Goal: Task Accomplishment & Management: Use online tool/utility

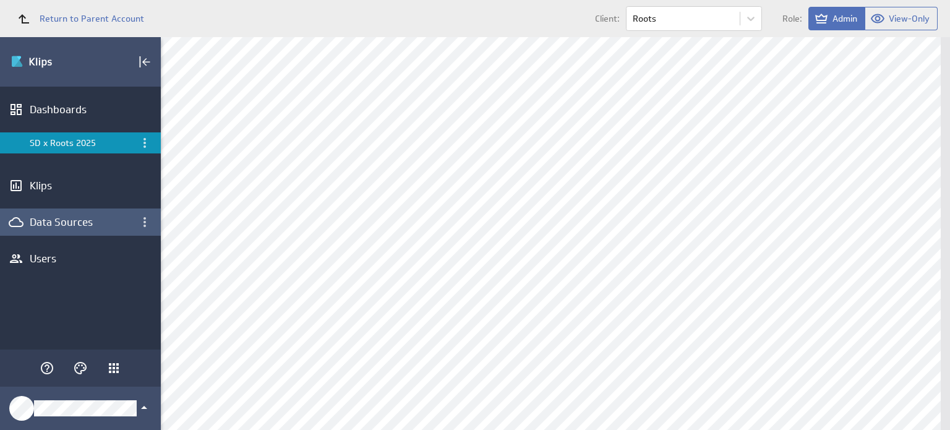
click at [73, 225] on div "Data Sources" at bounding box center [80, 222] width 101 height 14
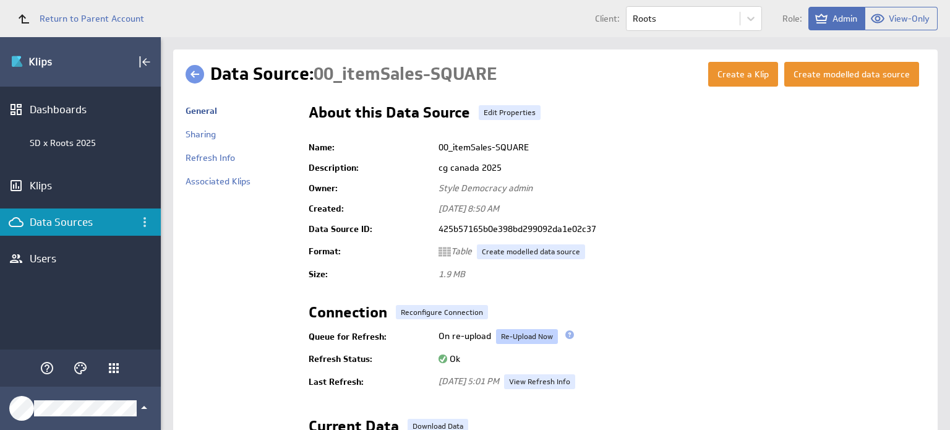
click at [510, 332] on link "Re-Upload Now" at bounding box center [527, 336] width 62 height 15
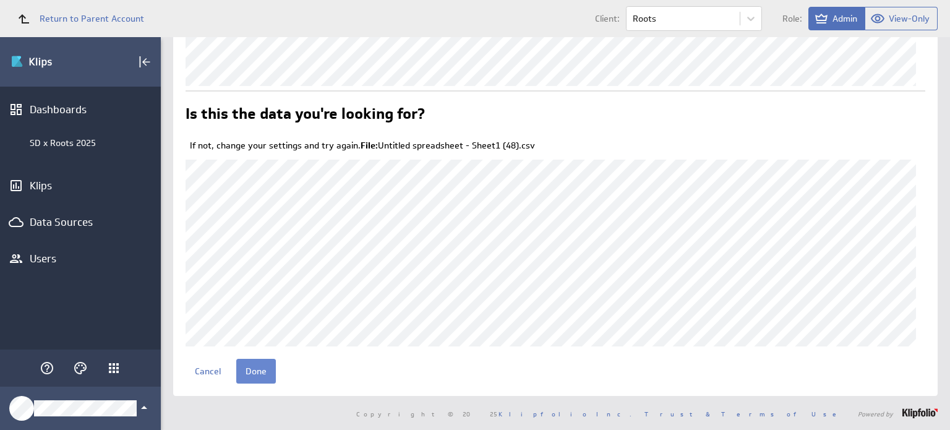
click at [265, 370] on input "Done" at bounding box center [256, 371] width 40 height 25
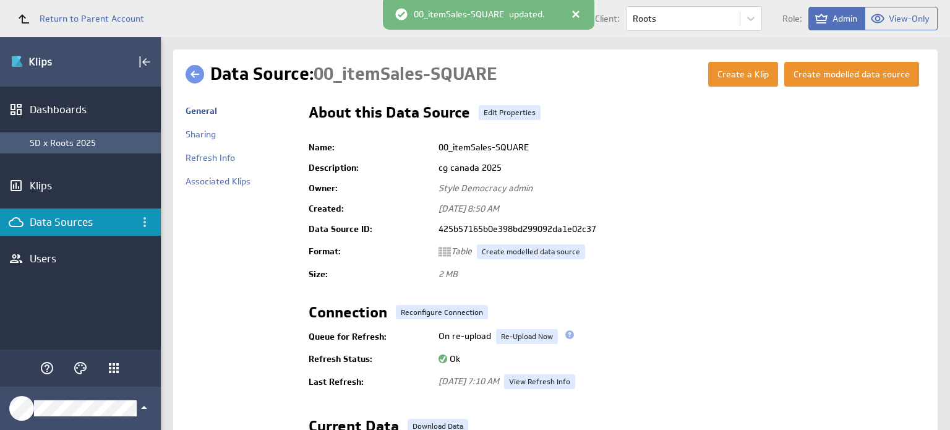
click at [85, 142] on li "SD x Roots 2025" at bounding box center [80, 142] width 161 height 21
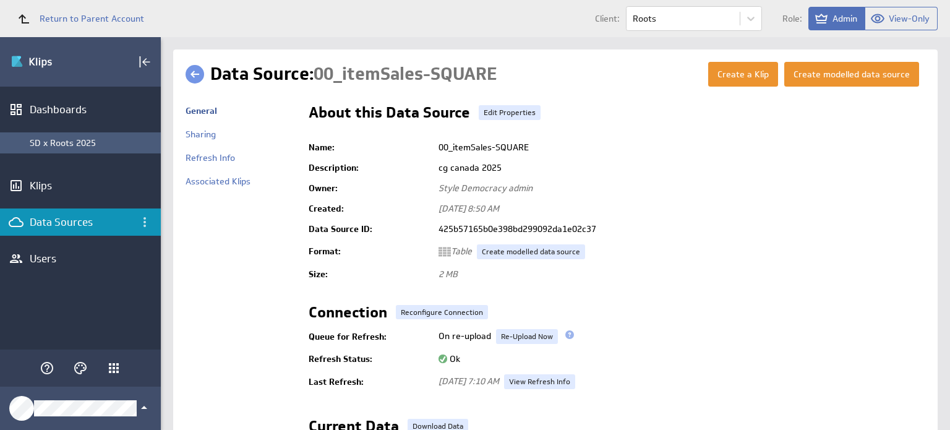
click at [74, 146] on div "SD x Roots 2025" at bounding box center [92, 142] width 125 height 11
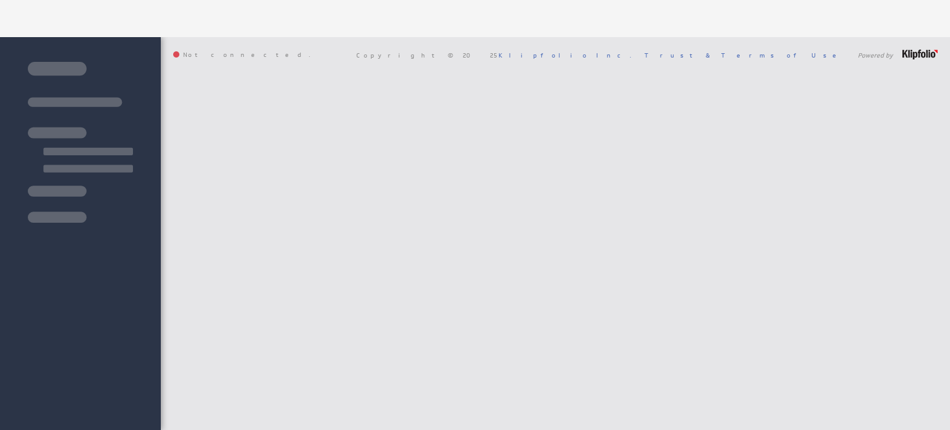
click at [62, 143] on div at bounding box center [80, 233] width 161 height 393
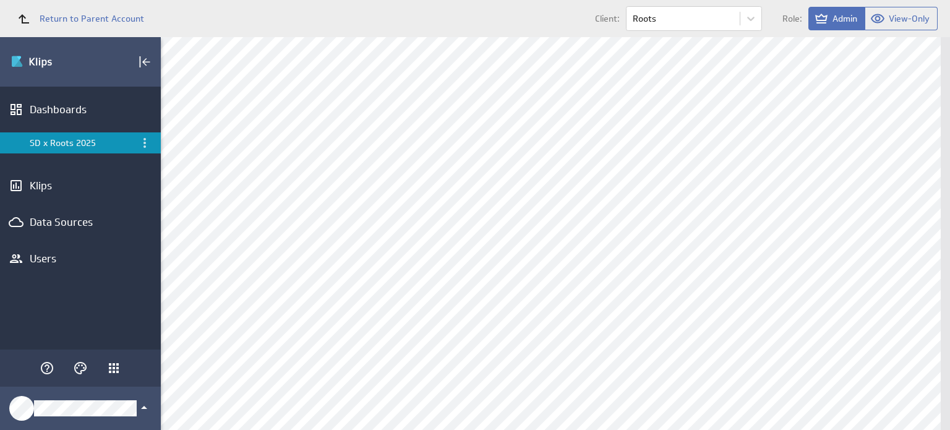
scroll to position [58, 0]
